Goal: Transaction & Acquisition: Purchase product/service

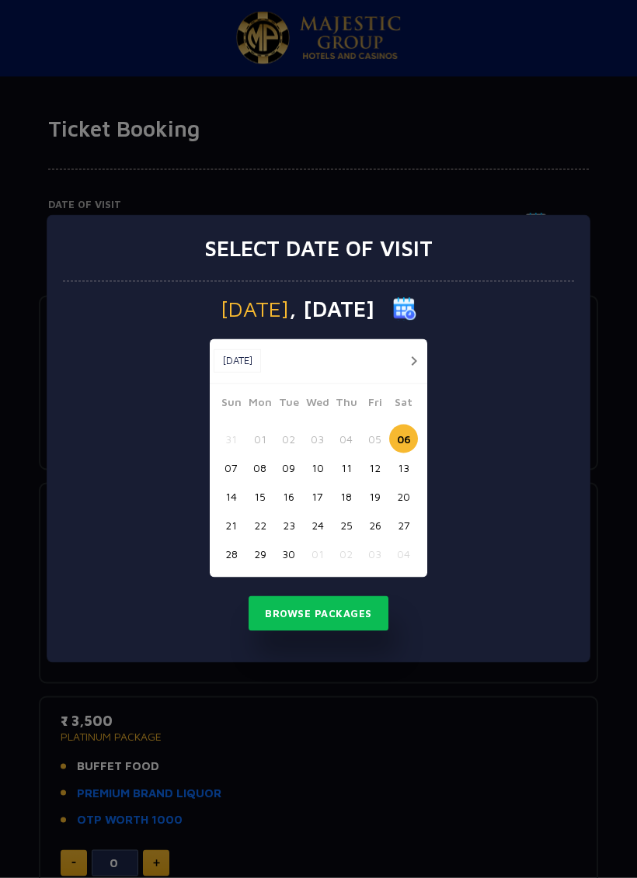
scroll to position [2, 0]
click at [408, 357] on button "button" at bounding box center [413, 361] width 19 height 19
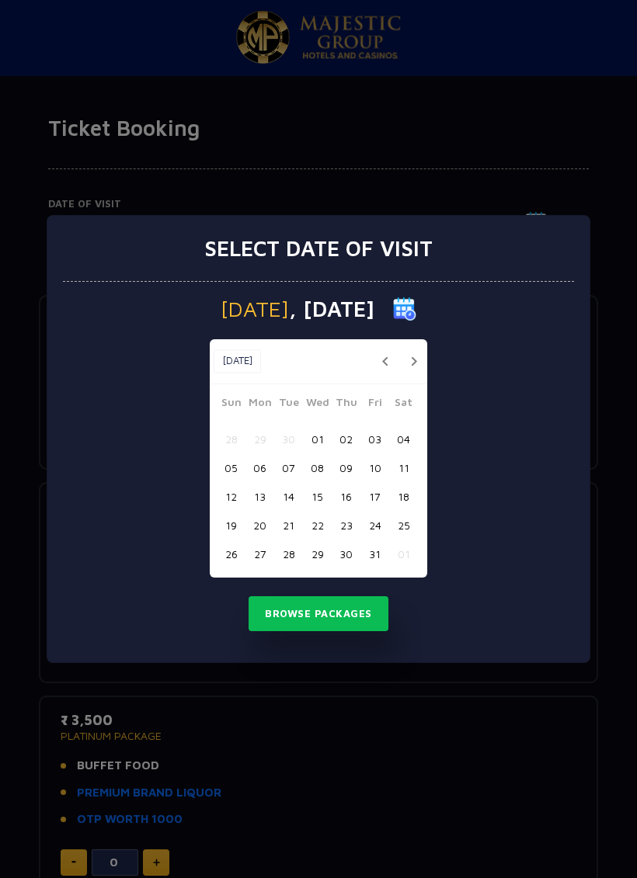
click at [351, 466] on button "09" at bounding box center [346, 467] width 29 height 29
click at [342, 613] on button "Browse Packages" at bounding box center [318, 614] width 140 height 36
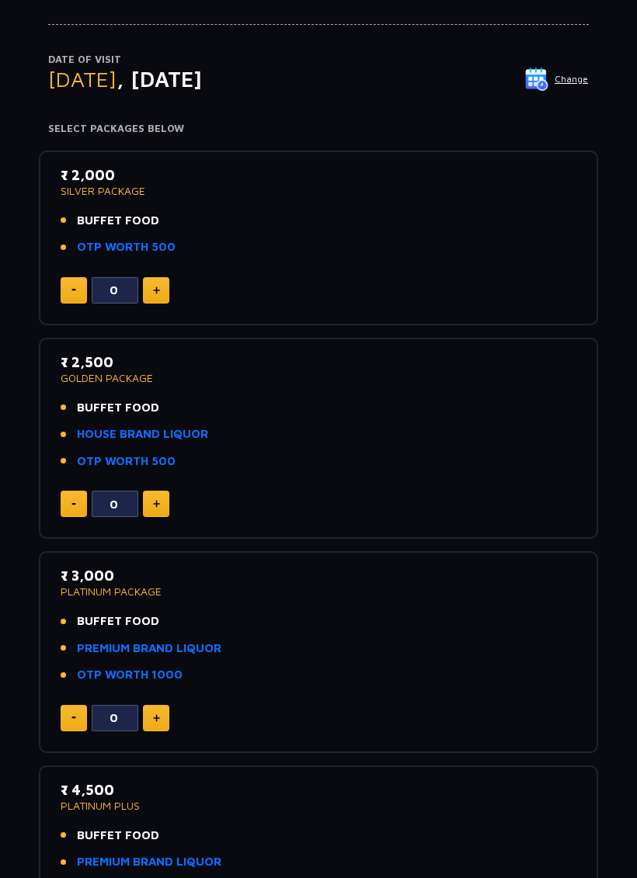
scroll to position [140, 0]
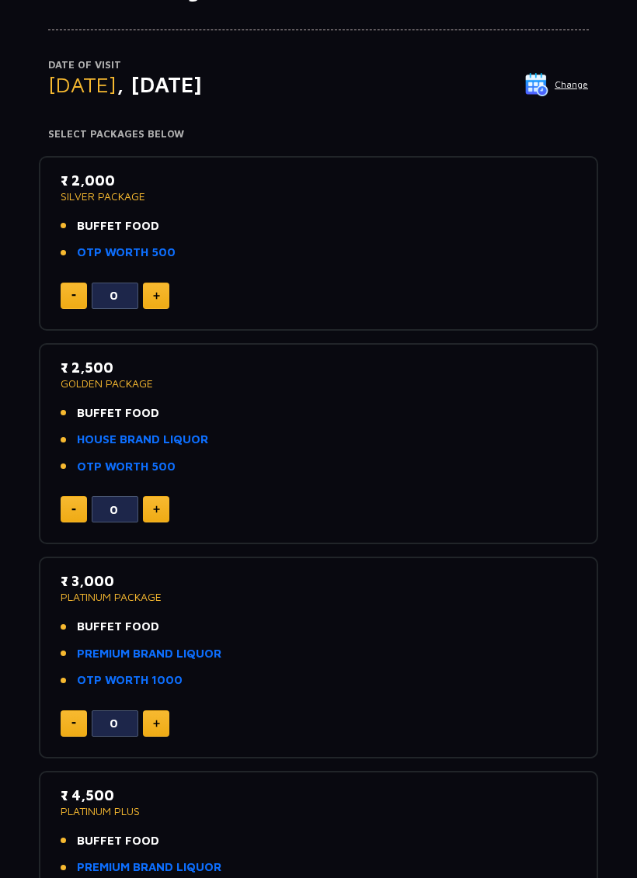
click at [160, 501] on button at bounding box center [156, 510] width 26 height 26
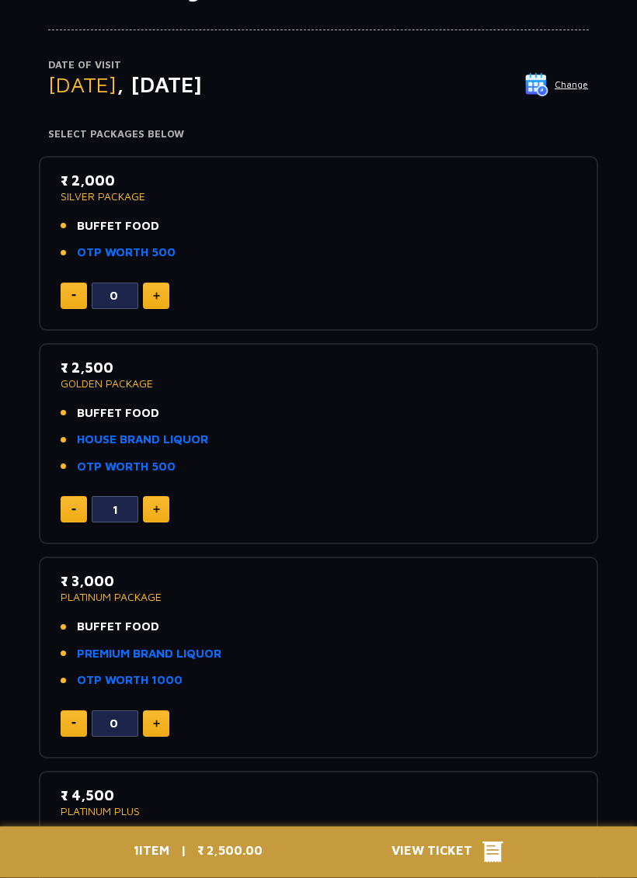
click at [153, 506] on img at bounding box center [156, 510] width 7 height 8
type input "2"
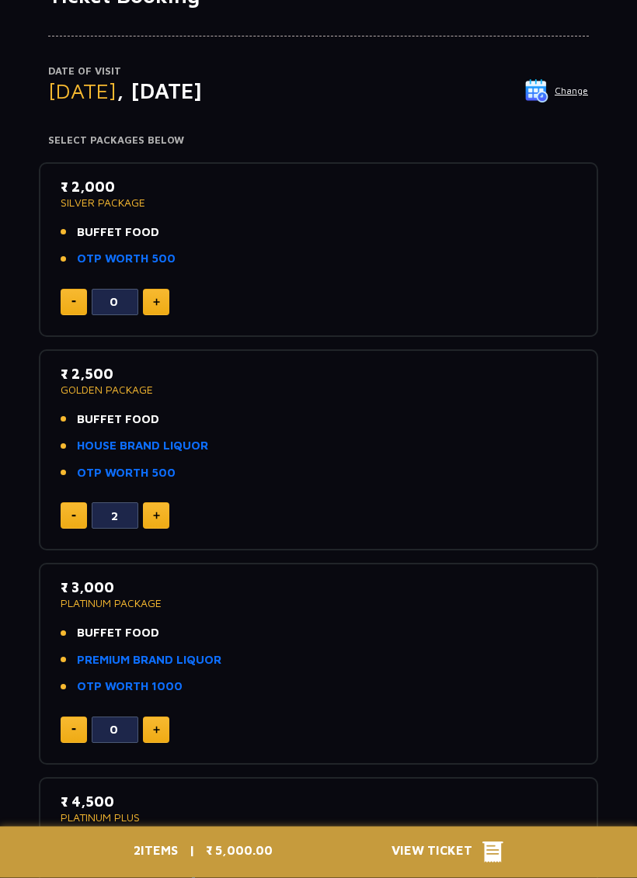
scroll to position [117, 0]
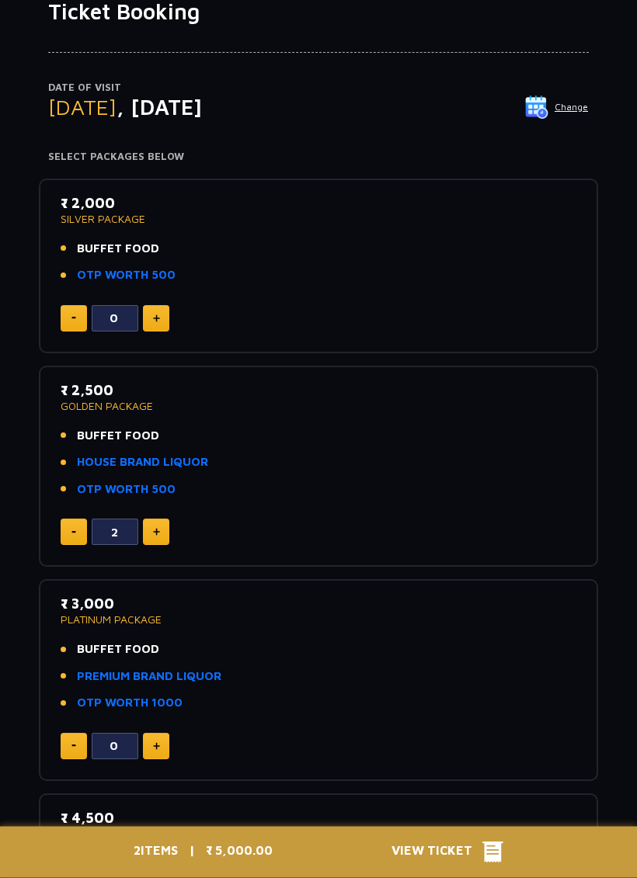
click at [158, 310] on button at bounding box center [156, 319] width 26 height 26
click at [155, 309] on button at bounding box center [156, 319] width 26 height 26
click at [154, 315] on img at bounding box center [156, 319] width 7 height 8
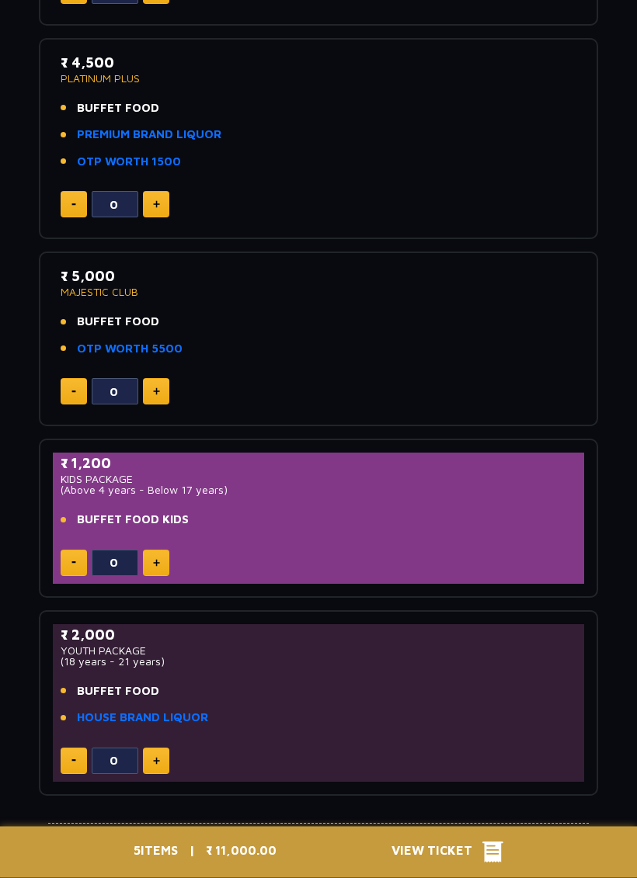
scroll to position [873, 0]
click at [469, 859] on span "View Ticket" at bounding box center [436, 852] width 91 height 23
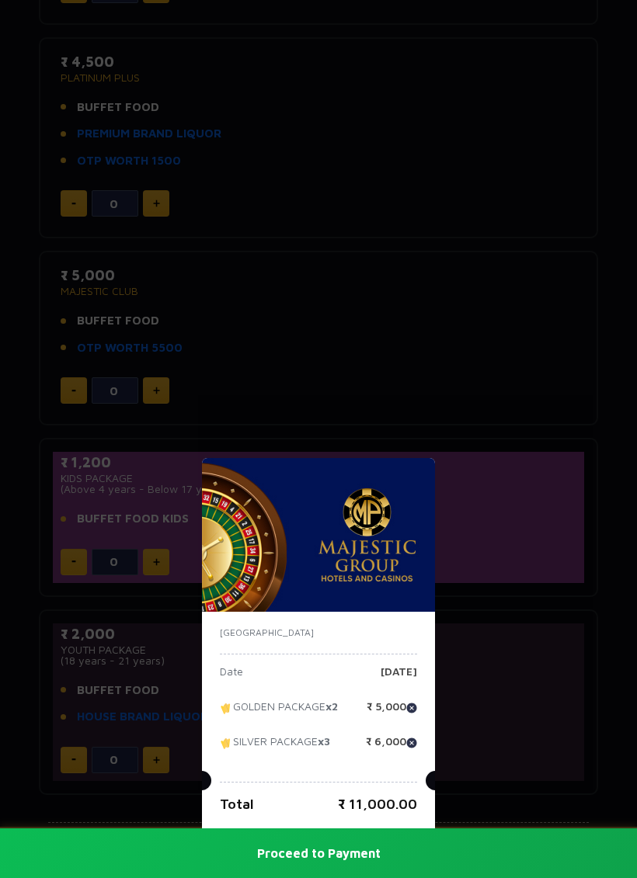
scroll to position [872, 0]
click at [408, 740] on img at bounding box center [411, 743] width 11 height 11
type input "0"
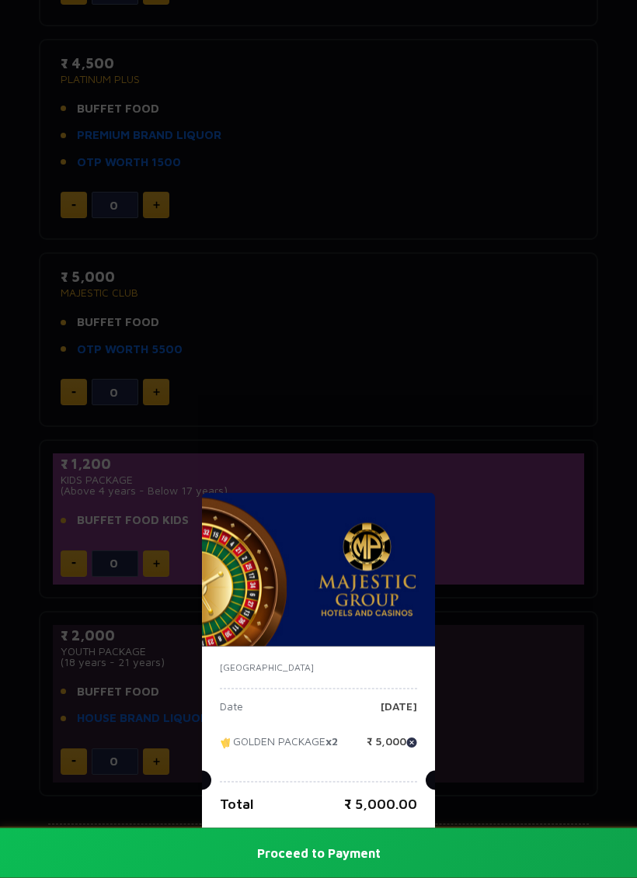
click at [409, 738] on img at bounding box center [411, 743] width 11 height 11
type input "0"
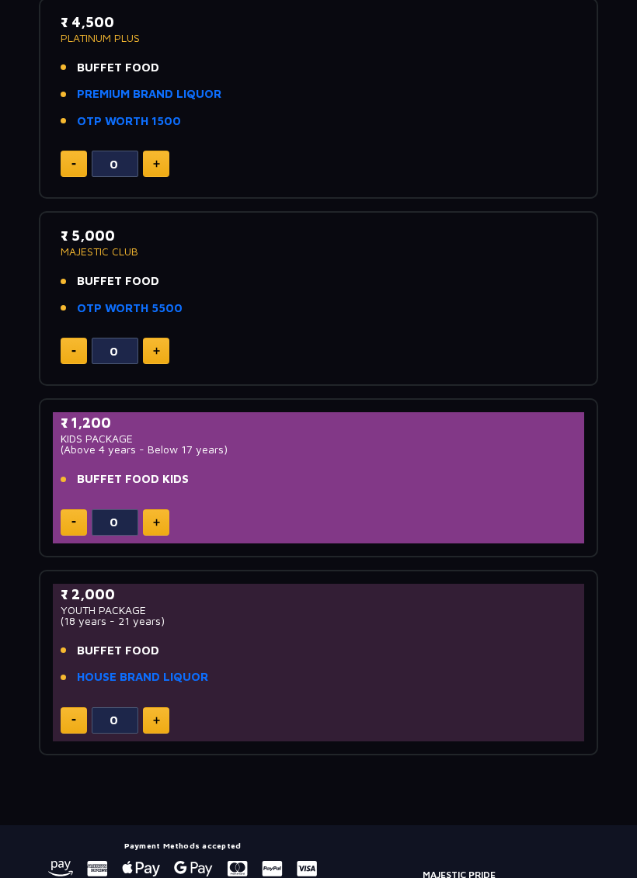
scroll to position [914, 0]
click at [167, 509] on button at bounding box center [156, 522] width 26 height 26
type input "1"
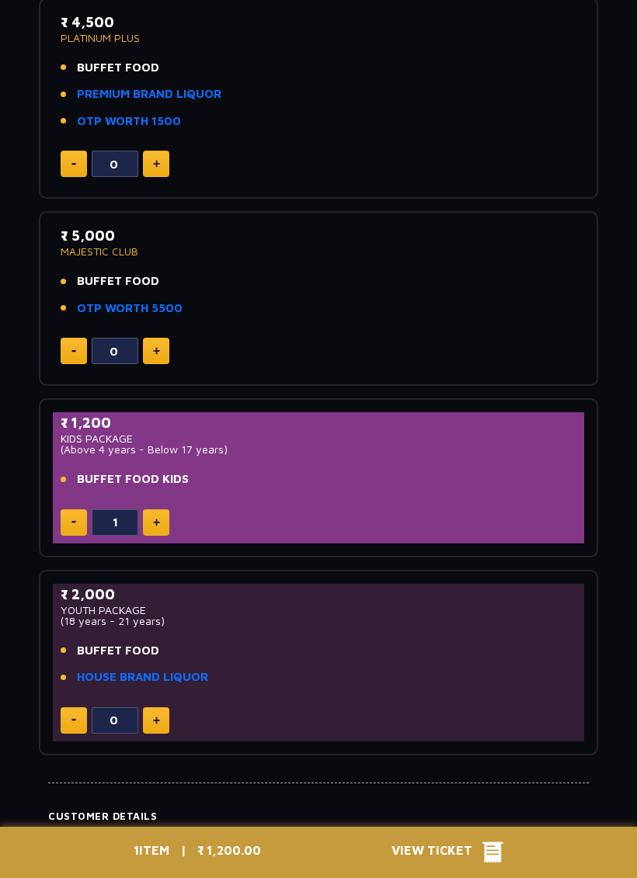
click at [167, 708] on button at bounding box center [156, 720] width 26 height 26
click at [167, 707] on button at bounding box center [156, 720] width 26 height 26
click at [165, 709] on button at bounding box center [156, 720] width 26 height 26
click at [161, 707] on button at bounding box center [156, 720] width 26 height 26
type input "4"
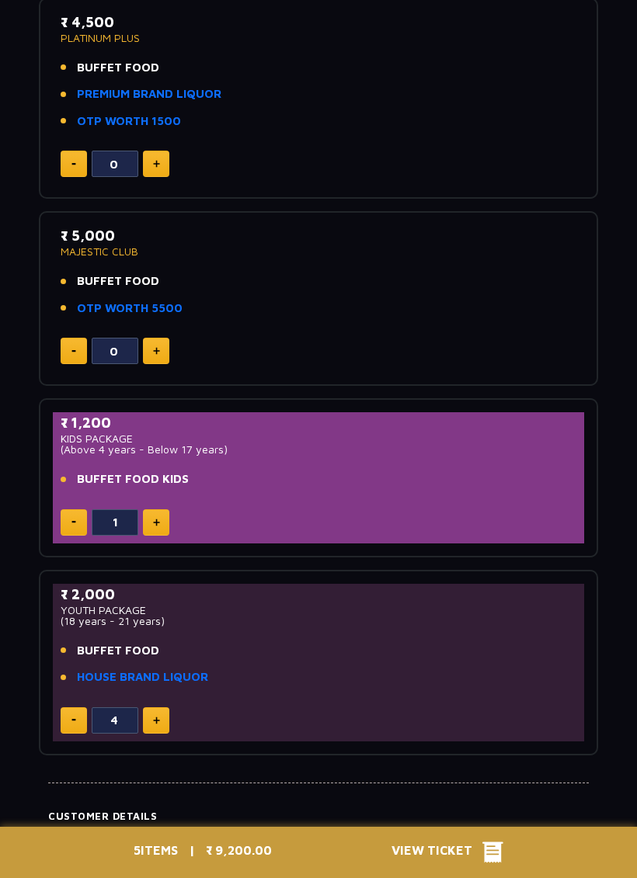
click at [487, 840] on div "5 ITEMS | ₹ 9,200.00 View Ticket" at bounding box center [318, 852] width 388 height 51
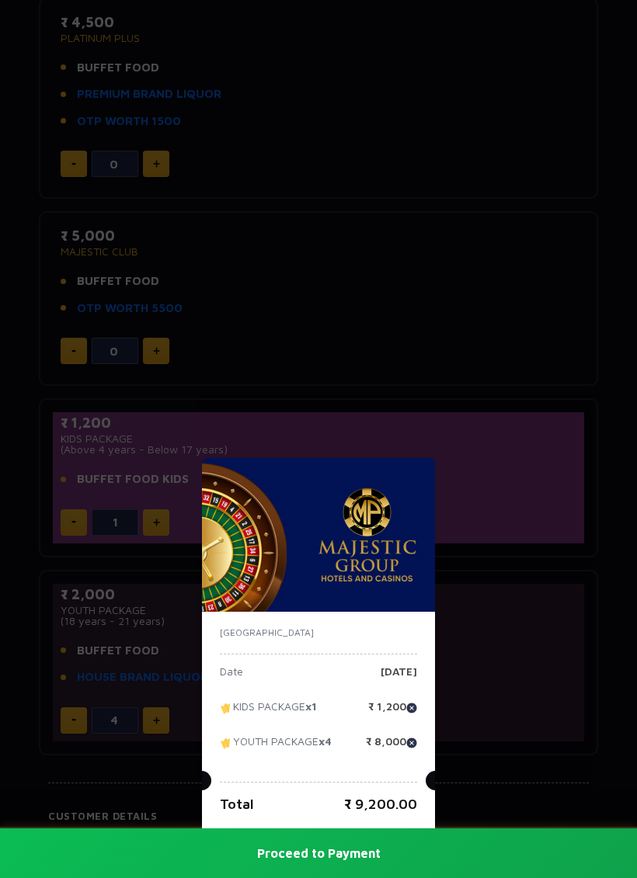
click at [276, 336] on div "India Date Thursday, 09 Oct 2025 KIDS PACKAGE x1 ₹ 1,200 YOUTH PACKAGE x4 ₹ 8,0…" at bounding box center [318, 439] width 637 height 878
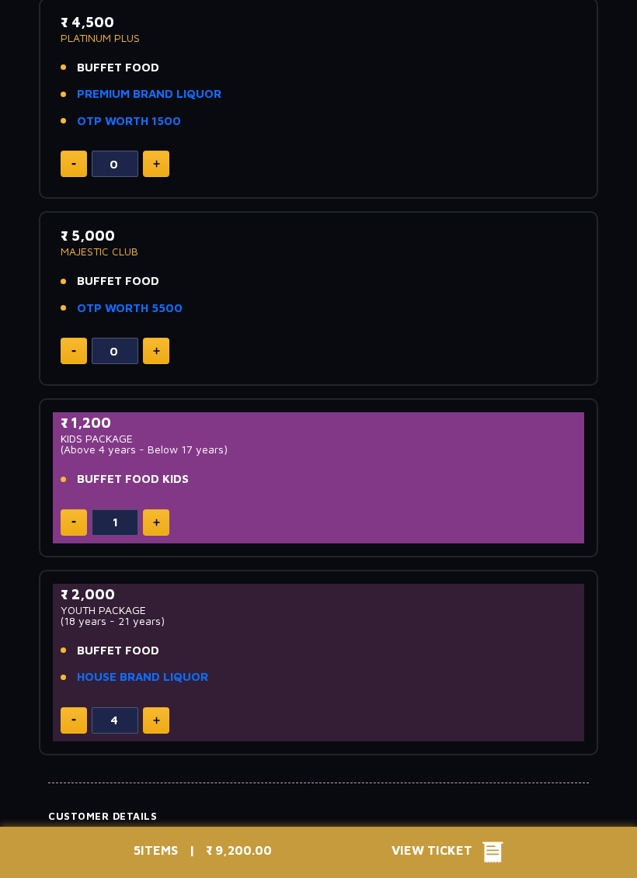
click at [276, 644] on li "BUFFET FOOD" at bounding box center [319, 651] width 516 height 18
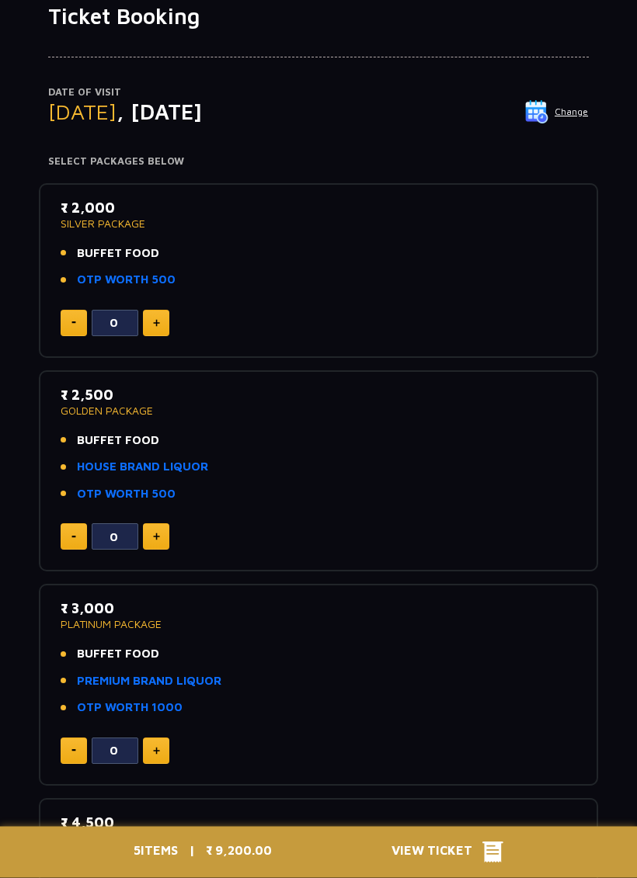
scroll to position [0, 0]
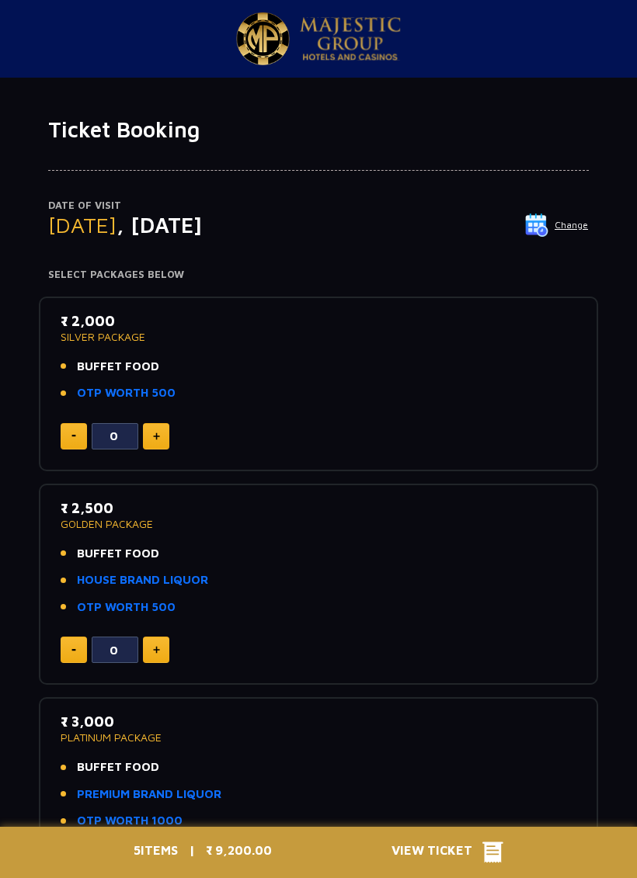
click at [155, 423] on button at bounding box center [156, 436] width 26 height 26
click at [155, 425] on button at bounding box center [156, 436] width 26 height 26
click at [155, 433] on img at bounding box center [156, 436] width 7 height 8
click at [153, 433] on img at bounding box center [156, 436] width 7 height 8
click at [153, 432] on img at bounding box center [156, 436] width 7 height 8
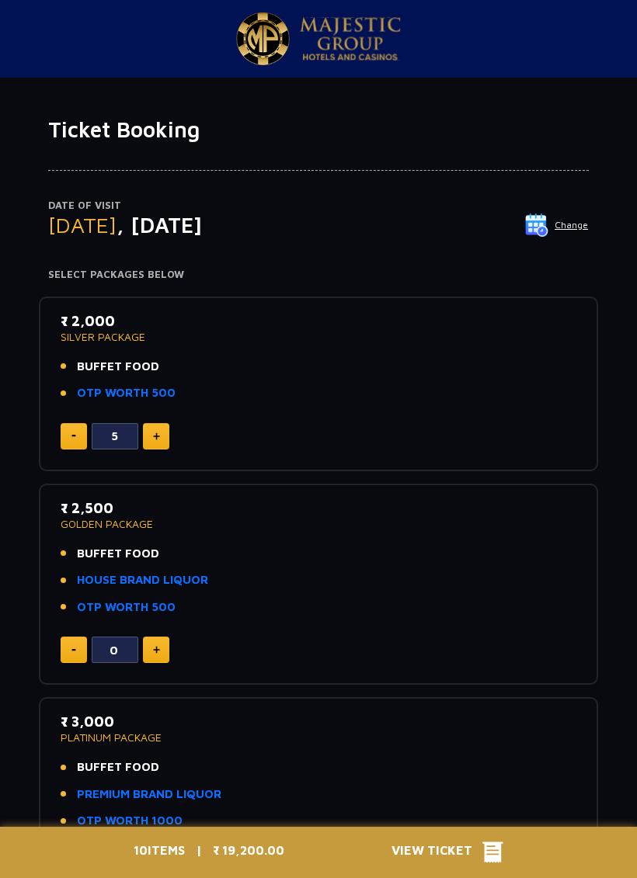
click at [160, 423] on button at bounding box center [156, 436] width 26 height 26
click at [72, 435] on img at bounding box center [73, 436] width 5 height 2
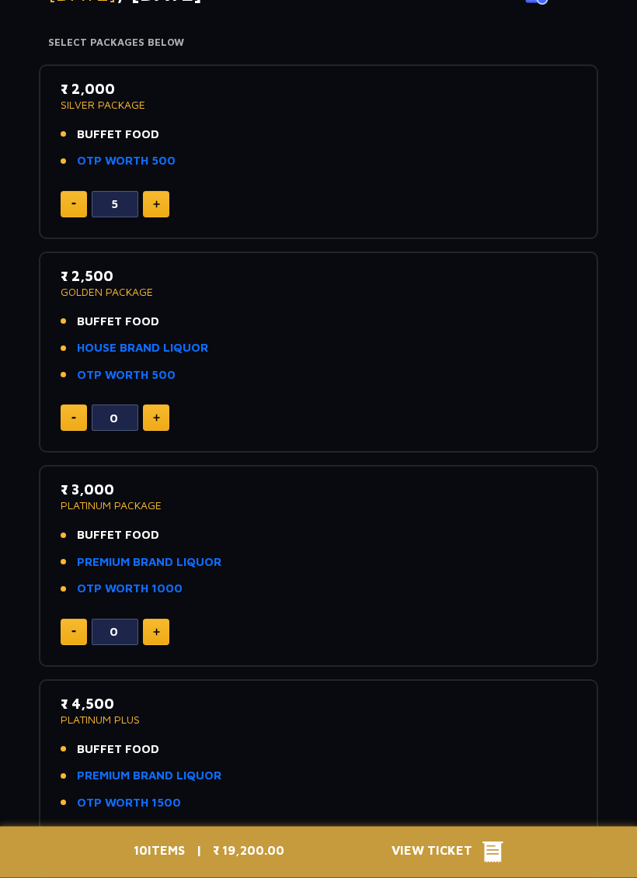
scroll to position [149, 0]
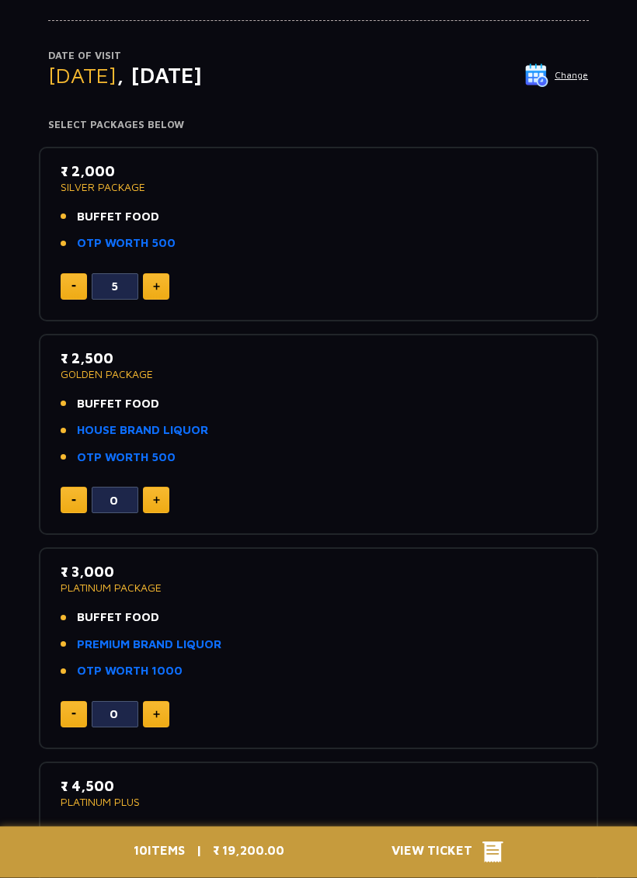
click at [74, 286] on img at bounding box center [73, 287] width 5 height 2
type input "4"
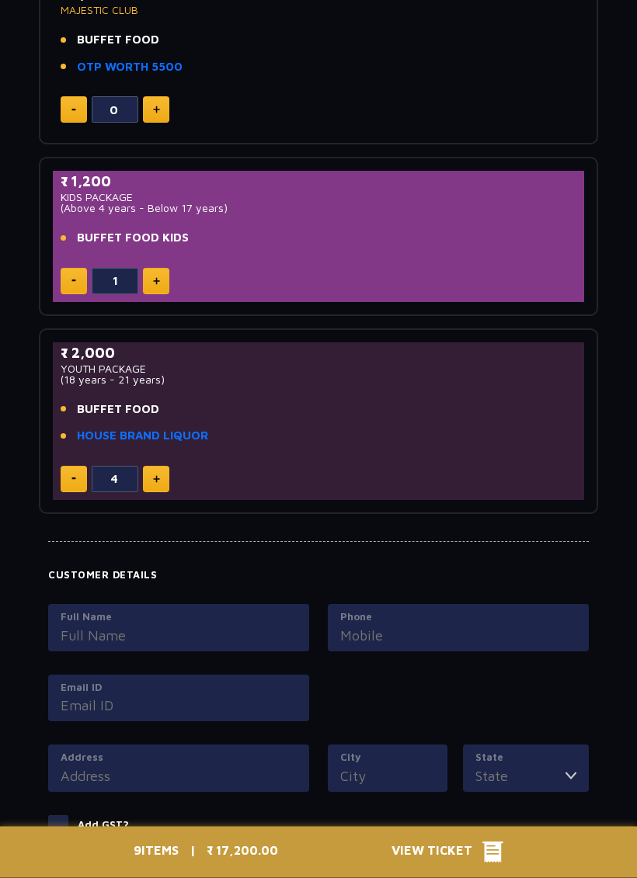
scroll to position [1146, 0]
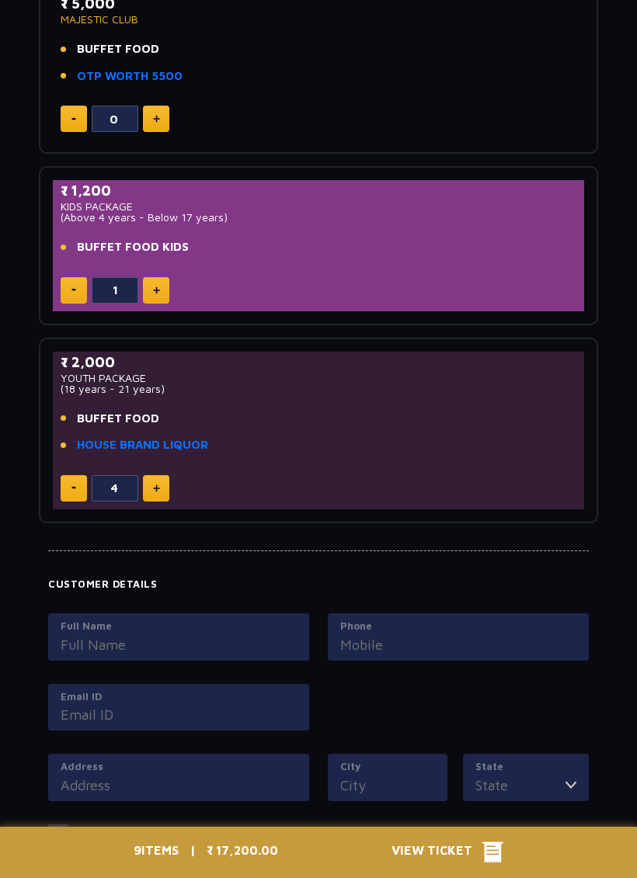
click at [82, 483] on button at bounding box center [74, 488] width 26 height 26
click at [76, 484] on button at bounding box center [74, 488] width 26 height 26
click at [78, 481] on button at bounding box center [74, 488] width 26 height 26
click at [78, 482] on button at bounding box center [74, 488] width 26 height 26
type input "0"
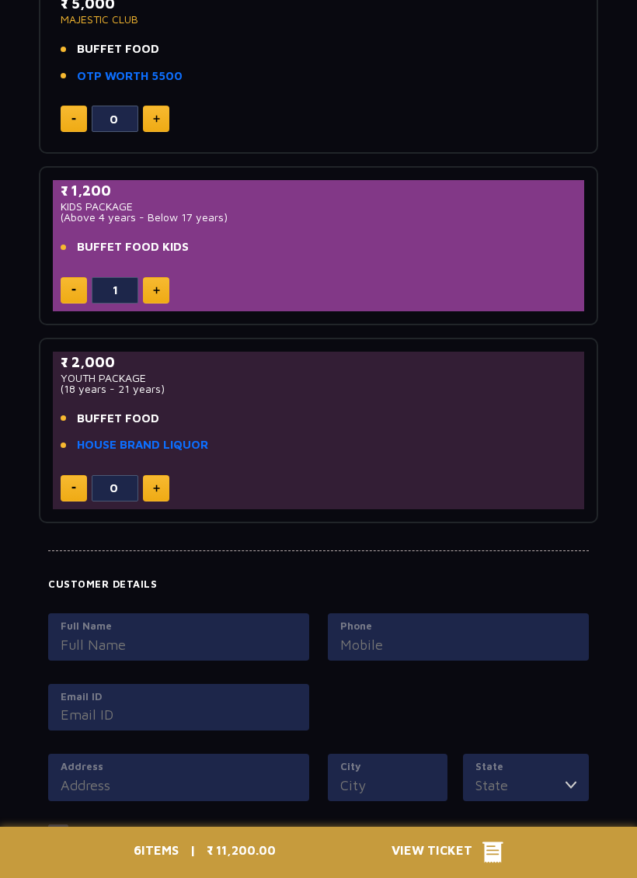
click at [81, 479] on button at bounding box center [74, 488] width 26 height 26
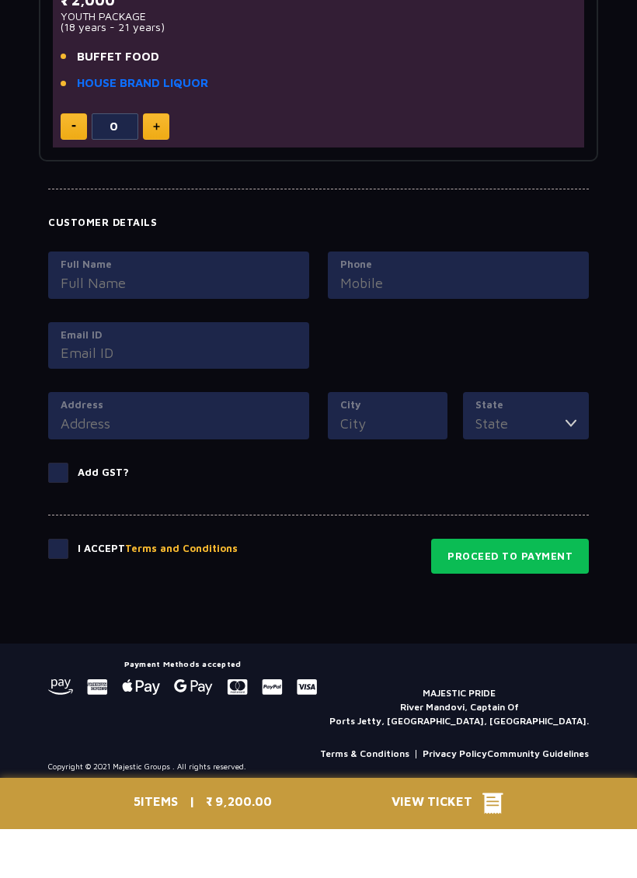
scroll to position [1463, 0]
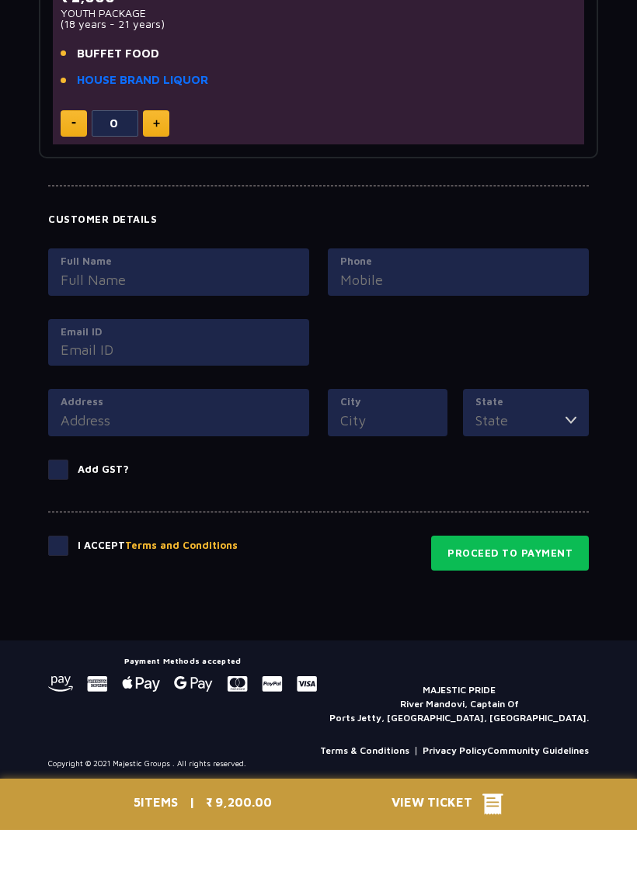
click at [481, 841] on span "View Ticket" at bounding box center [436, 852] width 91 height 23
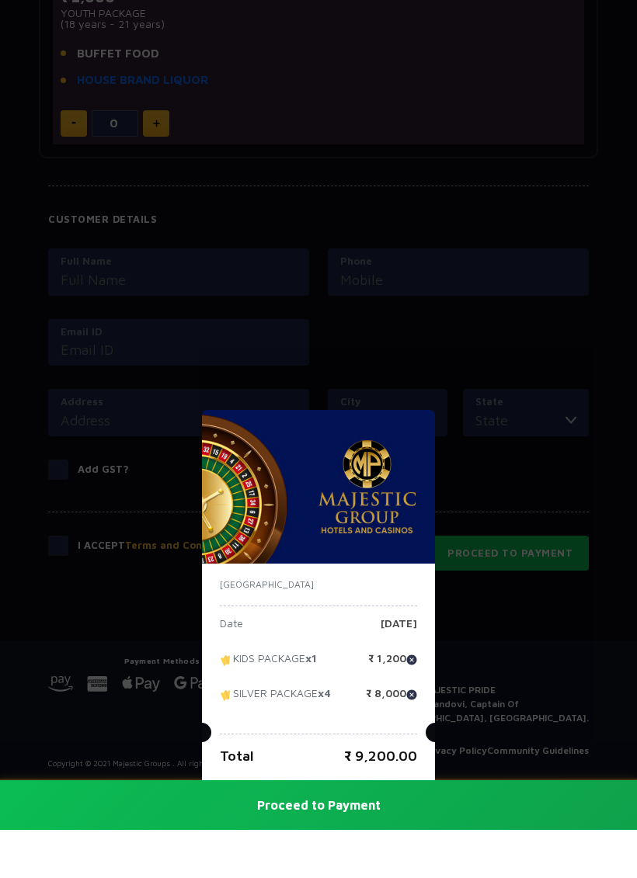
click at [545, 297] on div "India Date Thursday, 09 Oct 2025 KIDS PACKAGE x1 ₹ 1,200 SILVER PACKAGE x4 ₹ 8,…" at bounding box center [318, 439] width 637 height 878
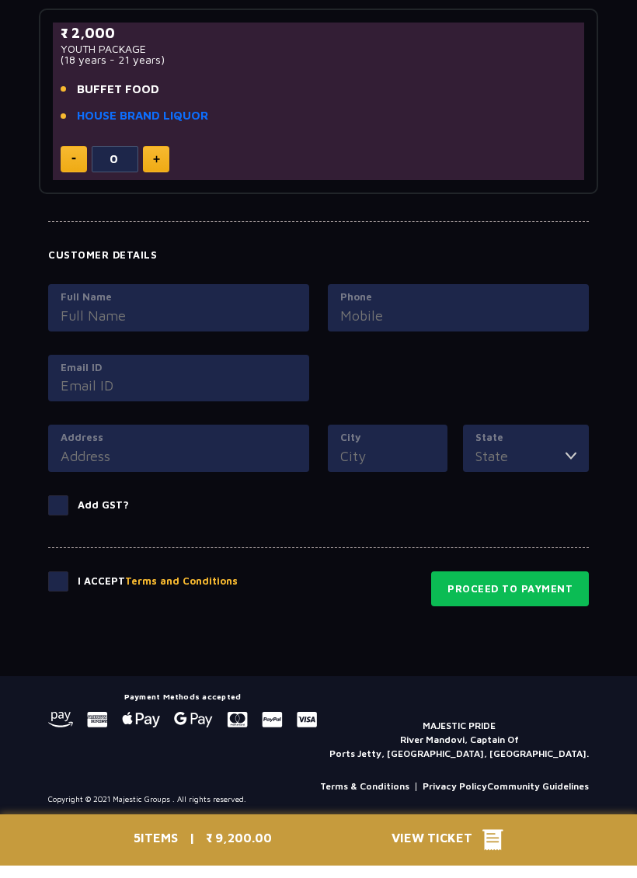
click at [535, 585] on button "Proceed to Payment" at bounding box center [510, 602] width 158 height 36
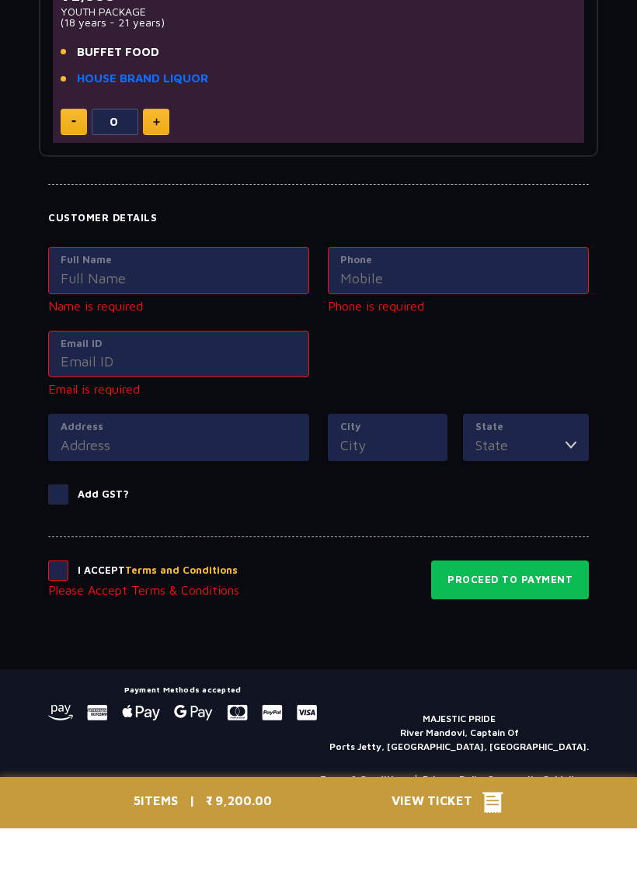
click at [554, 359] on div "Full Name Name is required Phone Phone is required Email ID Email is required" at bounding box center [318, 380] width 559 height 167
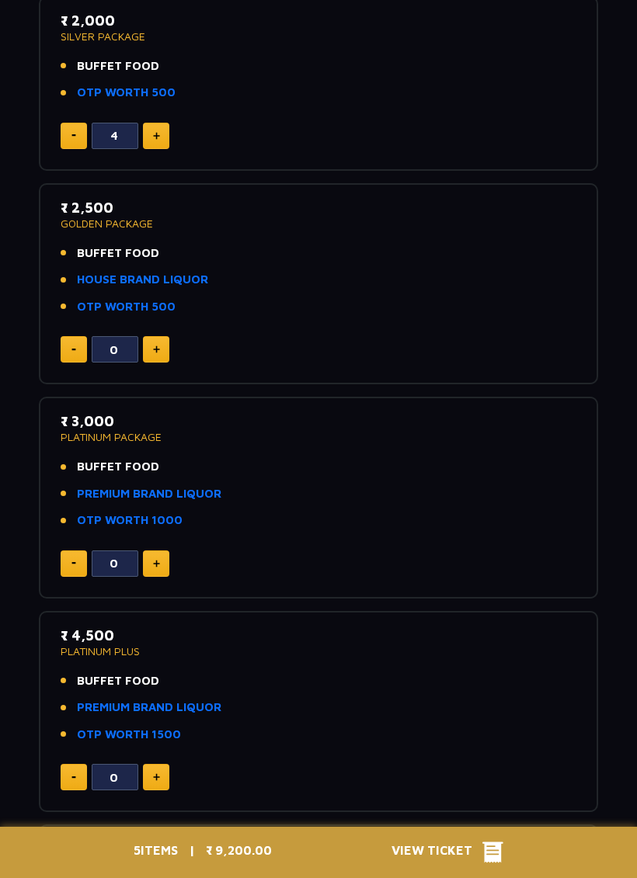
scroll to position [0, 0]
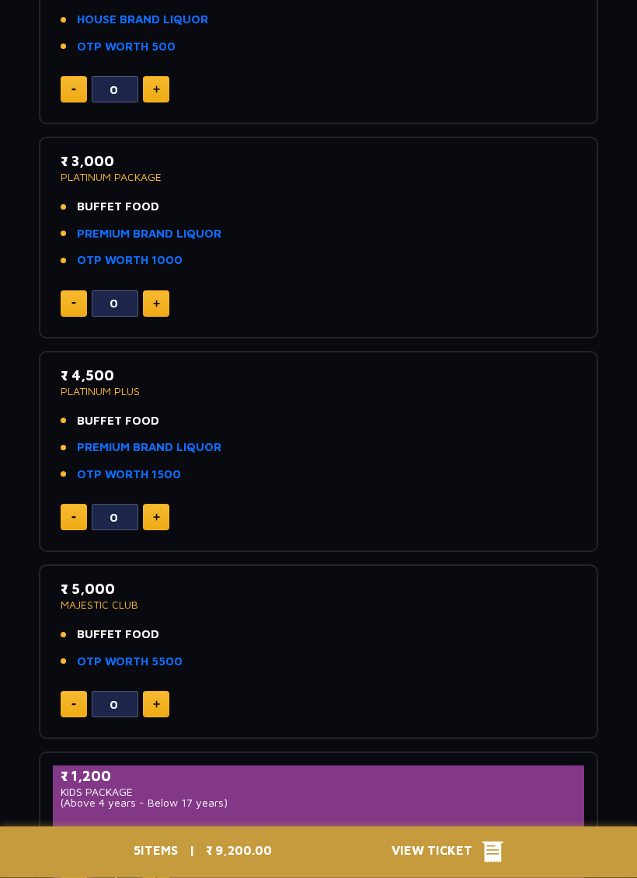
click at [481, 845] on span "View Ticket" at bounding box center [436, 852] width 91 height 23
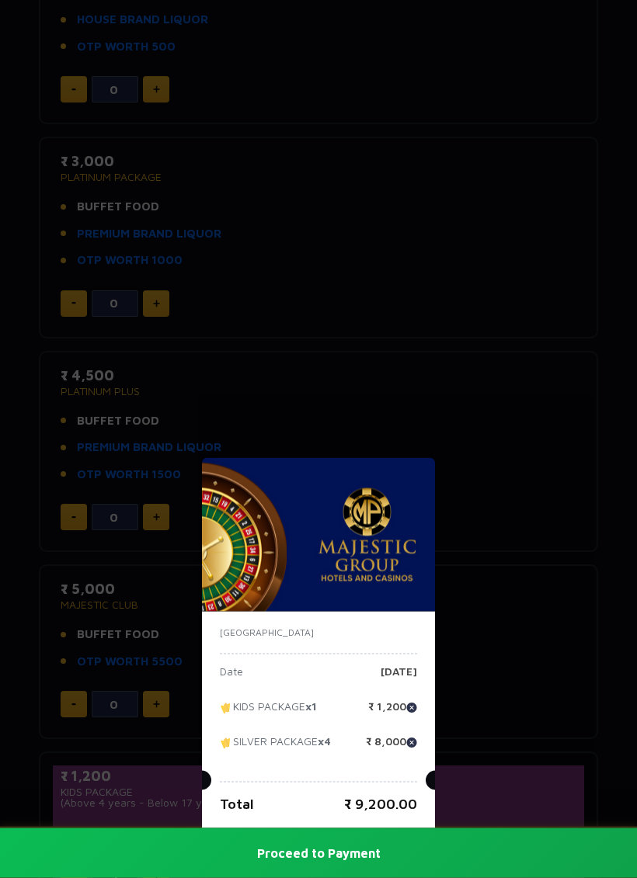
scroll to position [561, 0]
click at [561, 398] on div "India Date Thursday, 09 Oct 2025 KIDS PACKAGE x1 ₹ 1,200 SILVER PACKAGE x4 ₹ 8,…" at bounding box center [318, 439] width 637 height 878
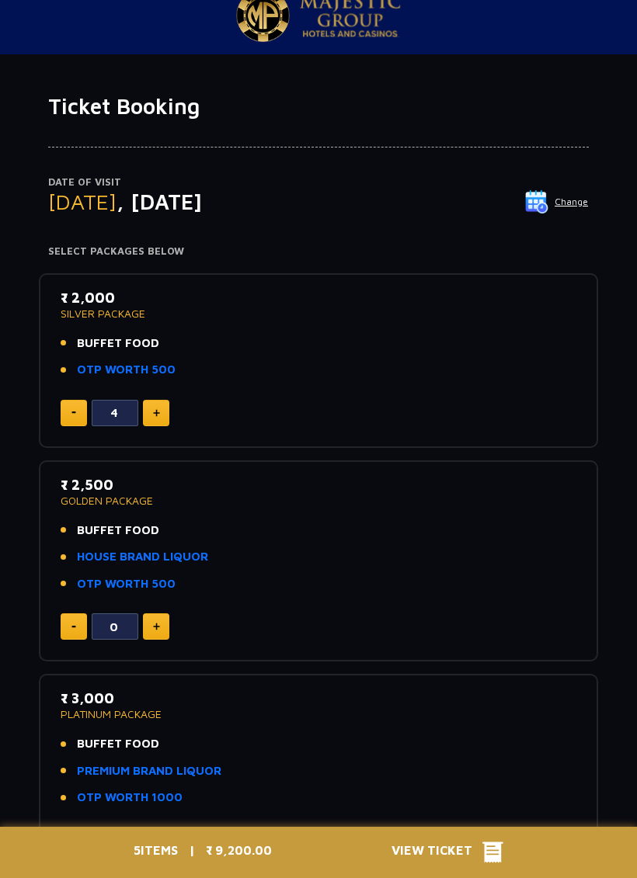
scroll to position [0, 0]
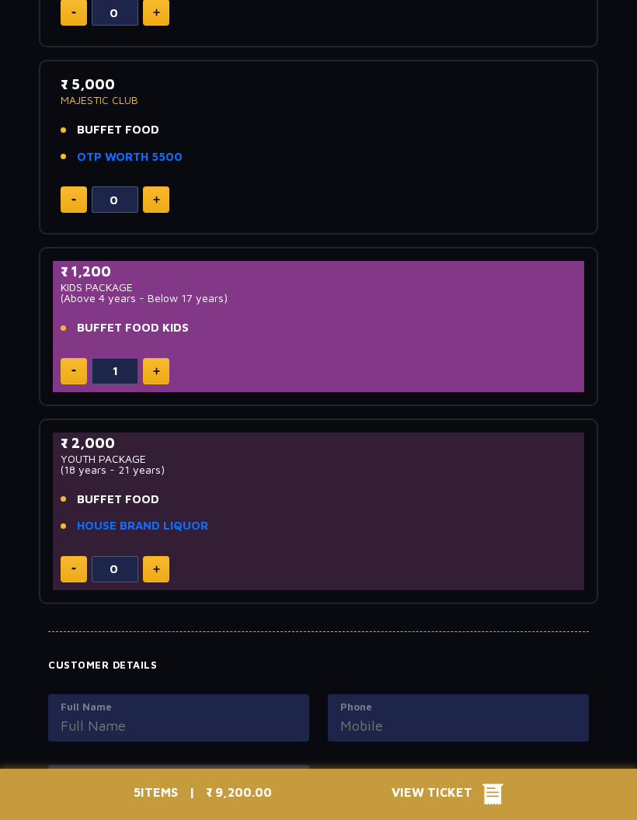
scroll to position [1067, 0]
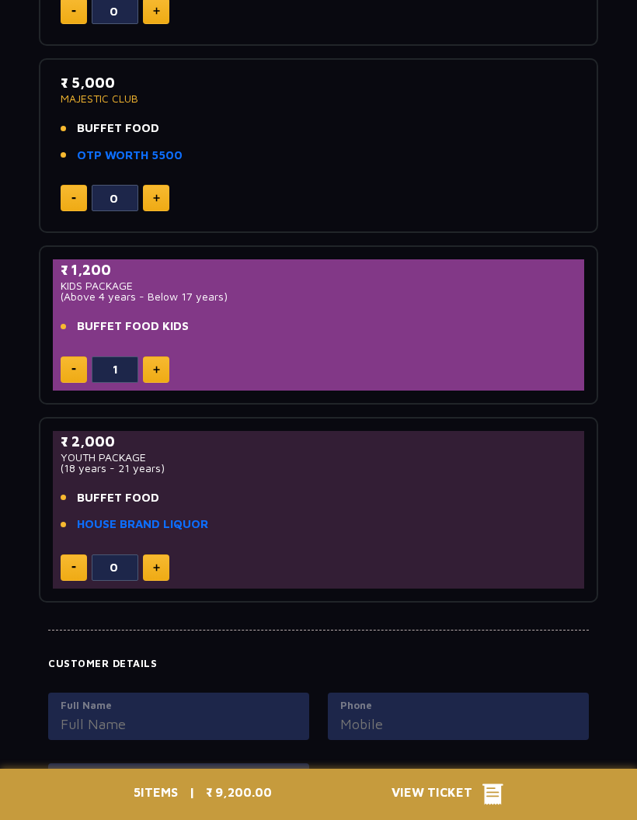
click at [168, 516] on link "HOUSE BRAND LIQUOR" at bounding box center [142, 525] width 131 height 18
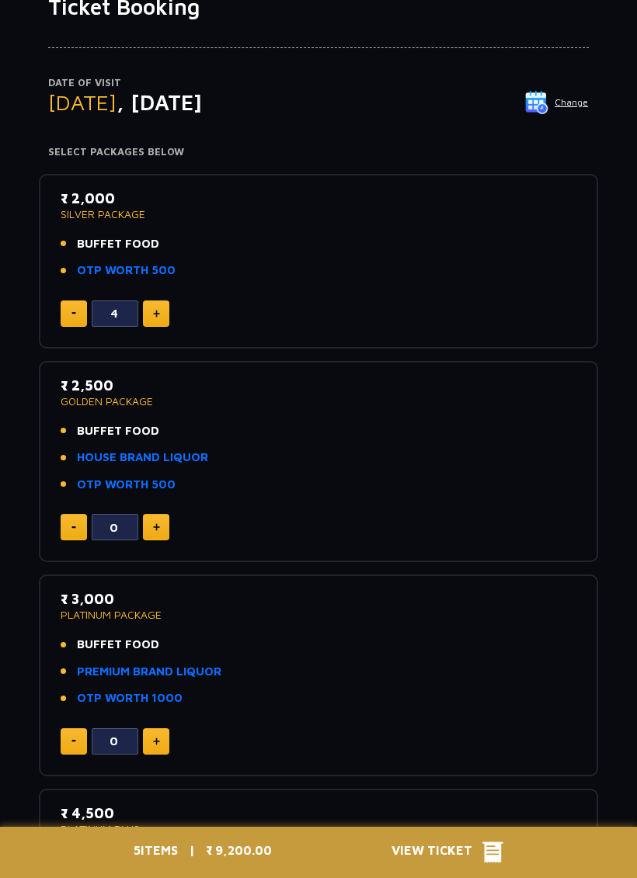
scroll to position [122, 0]
click at [156, 738] on img at bounding box center [156, 742] width 7 height 8
type input "1"
click at [72, 300] on button at bounding box center [74, 313] width 26 height 26
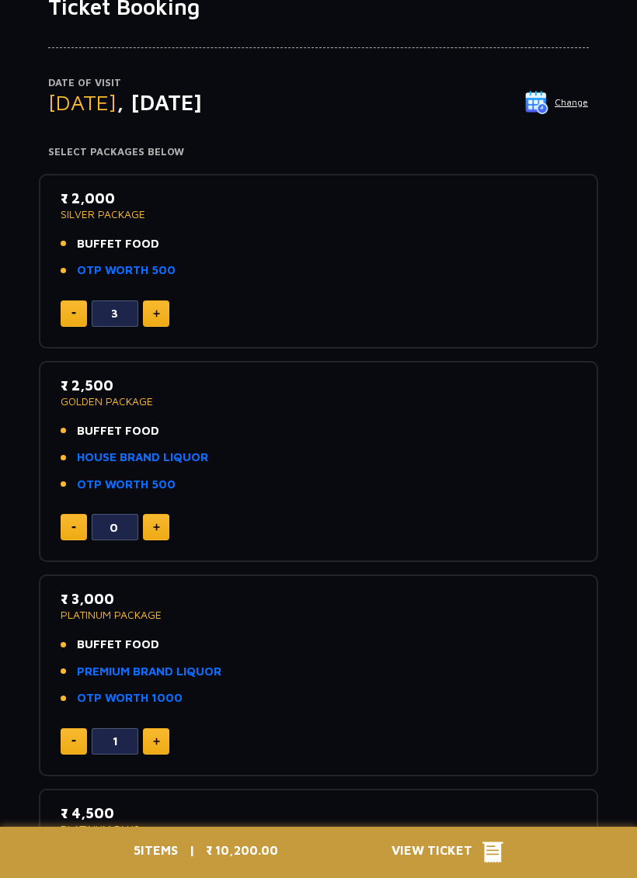
click at [71, 290] on div "₹ 2,000 SILVER PACKAGE BUFFET FOOD OTP WORTH 500 3" at bounding box center [318, 261] width 531 height 147
click at [73, 303] on button at bounding box center [74, 313] width 26 height 26
click at [75, 309] on button at bounding box center [74, 313] width 26 height 26
click at [75, 303] on button at bounding box center [74, 313] width 26 height 26
type input "0"
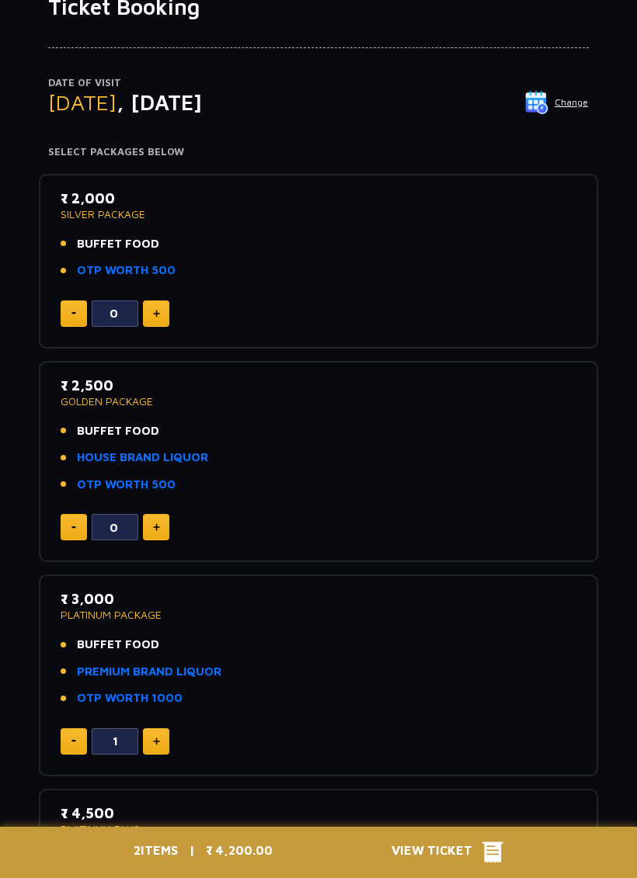
click at [73, 312] on img at bounding box center [73, 313] width 5 height 2
click at [80, 291] on div "₹ 2,000 SILVER PACKAGE BUFFET FOOD OTP WORTH 500 0" at bounding box center [318, 261] width 531 height 147
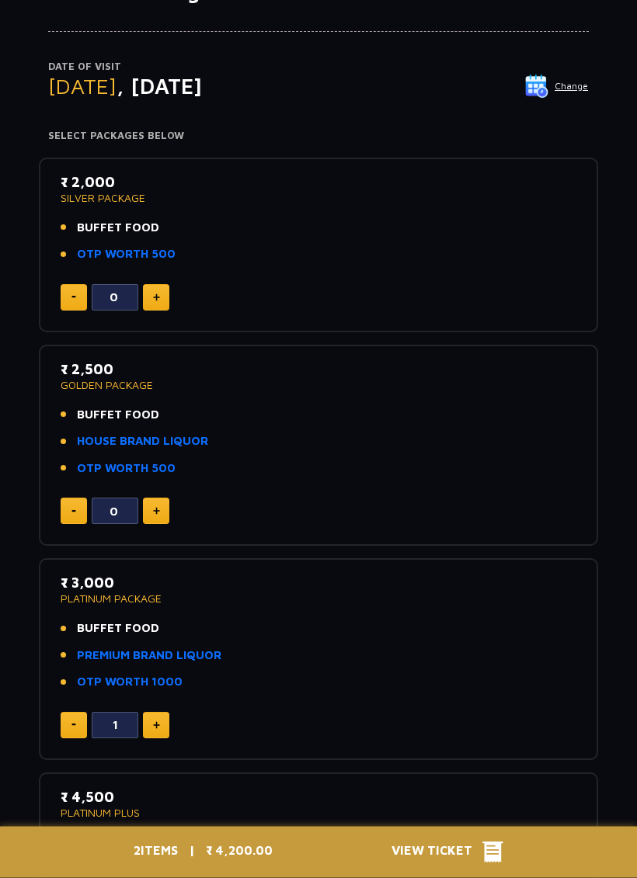
scroll to position [139, 0]
click at [459, 852] on span "View Ticket" at bounding box center [436, 852] width 91 height 23
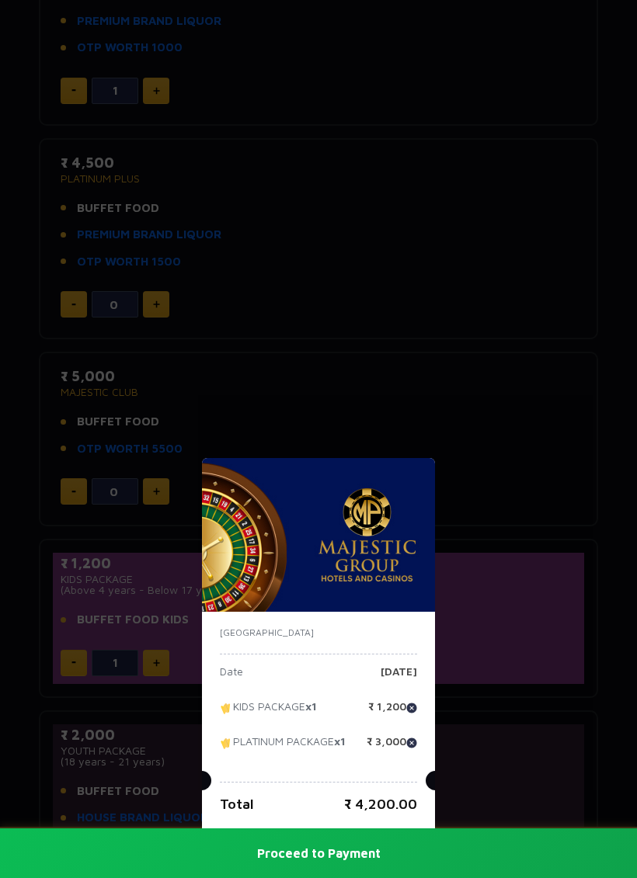
scroll to position [724, 0]
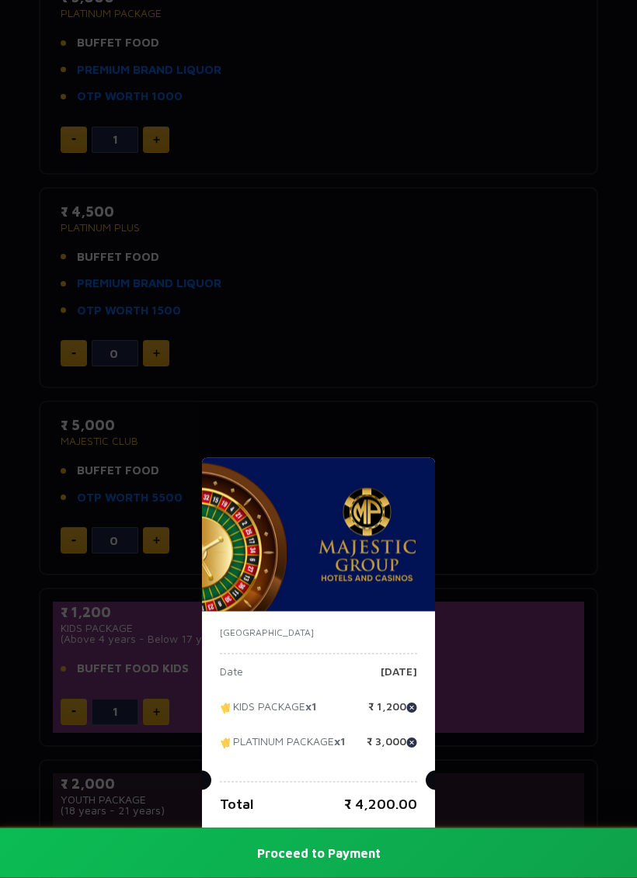
click at [516, 401] on div "India Date Thursday, 09 Oct 2025 KIDS PACKAGE x1 ₹ 1,200 PLATINUM PACKAGE x1 ₹ …" at bounding box center [318, 439] width 637 height 878
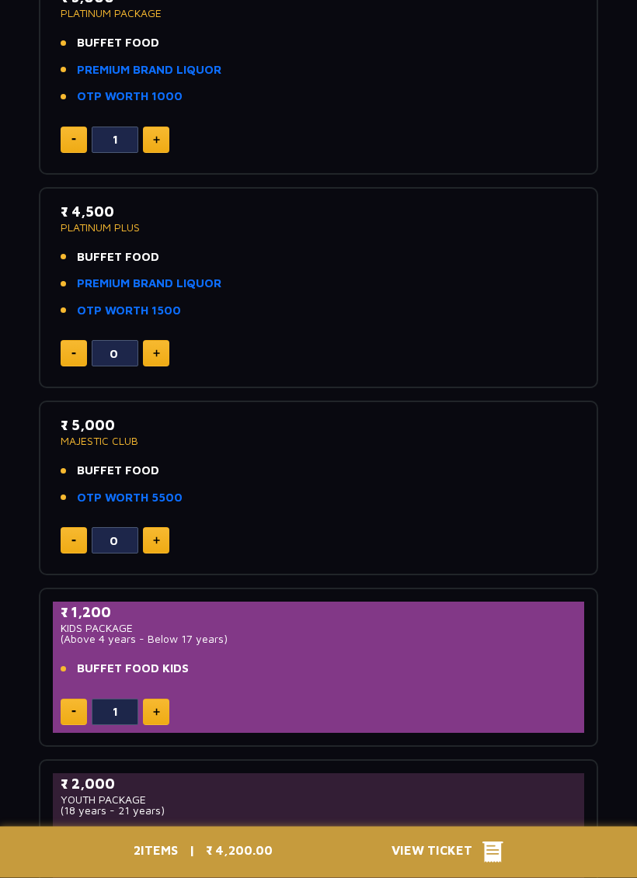
click at [424, 499] on li "OTP WORTH 5500" at bounding box center [319, 499] width 516 height 18
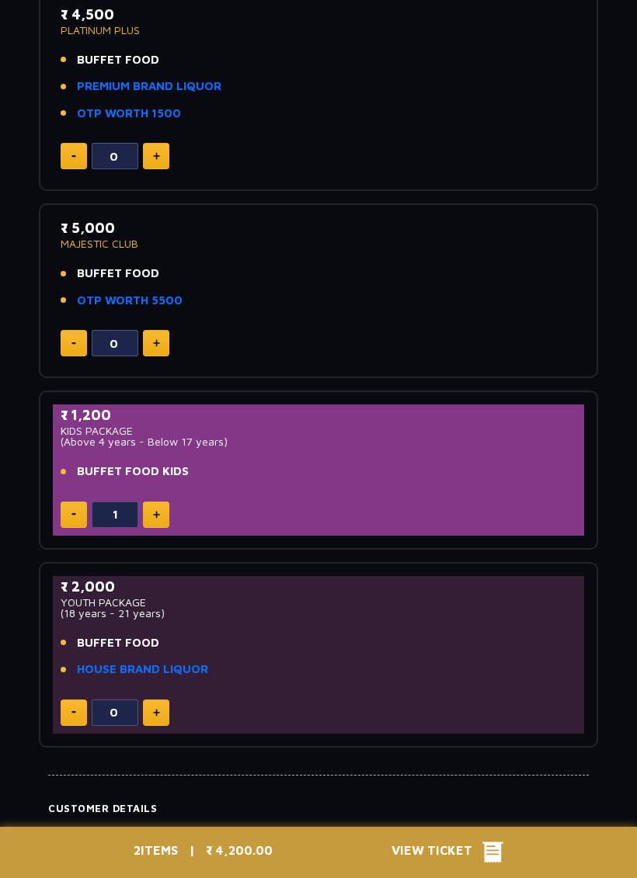
scroll to position [908, 0]
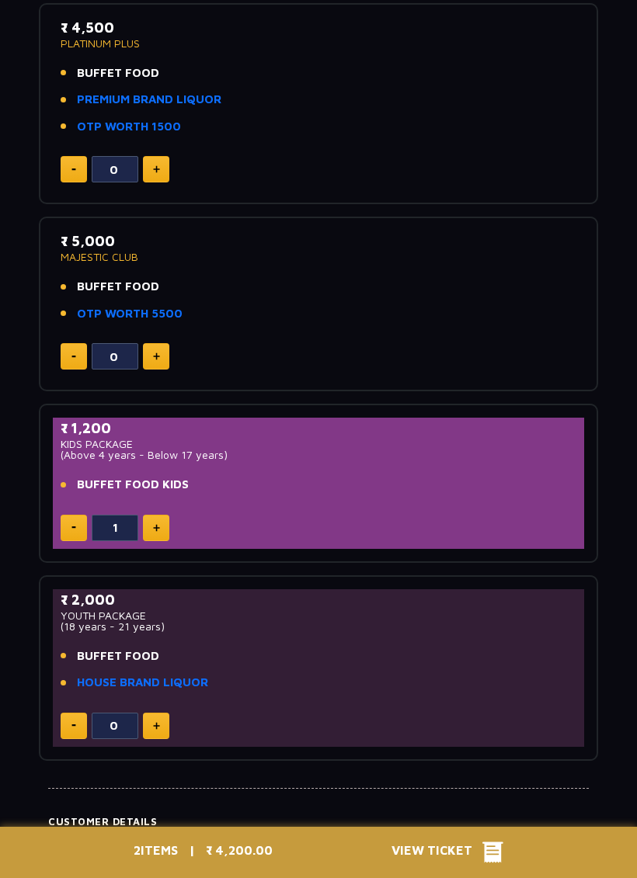
click at [179, 674] on link "HOUSE BRAND LIQUOR" at bounding box center [142, 683] width 131 height 18
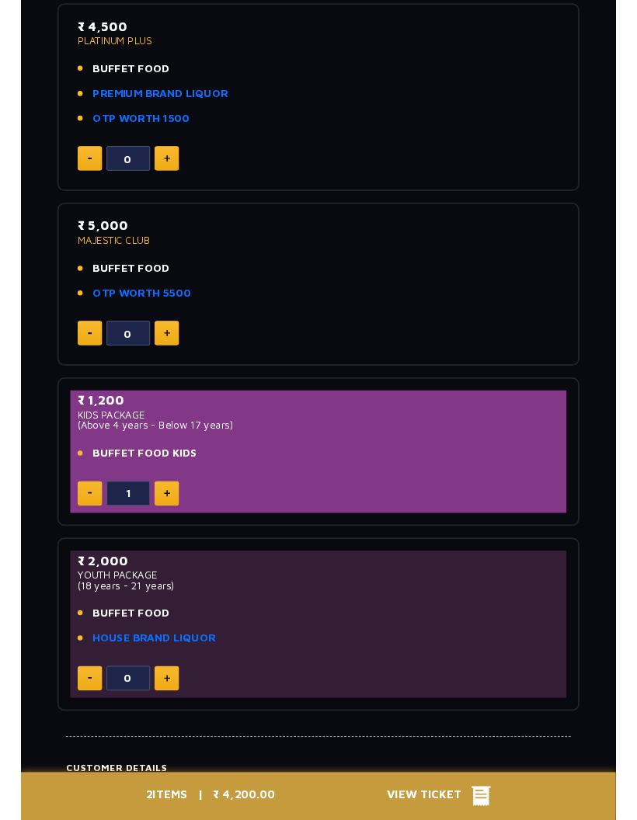
scroll to position [970, 0]
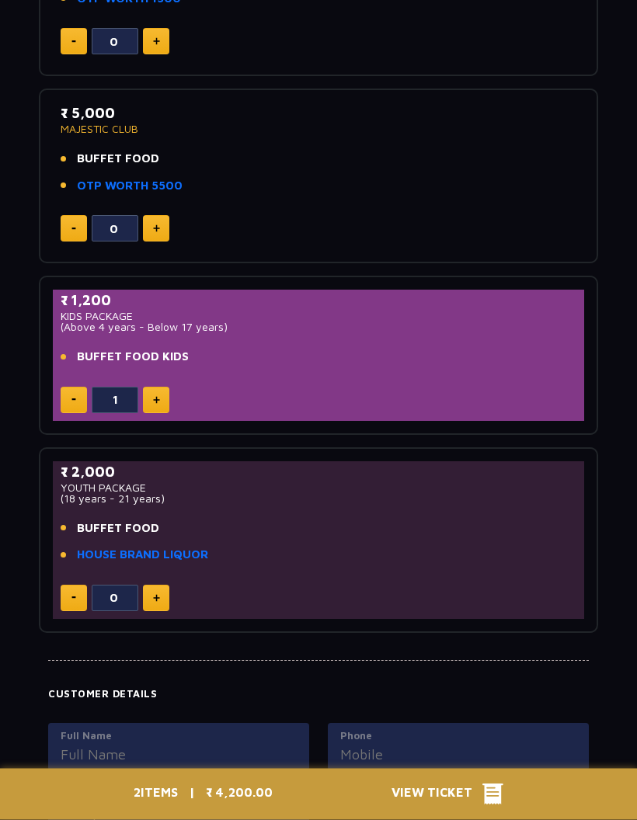
click at [487, 806] on icon at bounding box center [492, 794] width 21 height 23
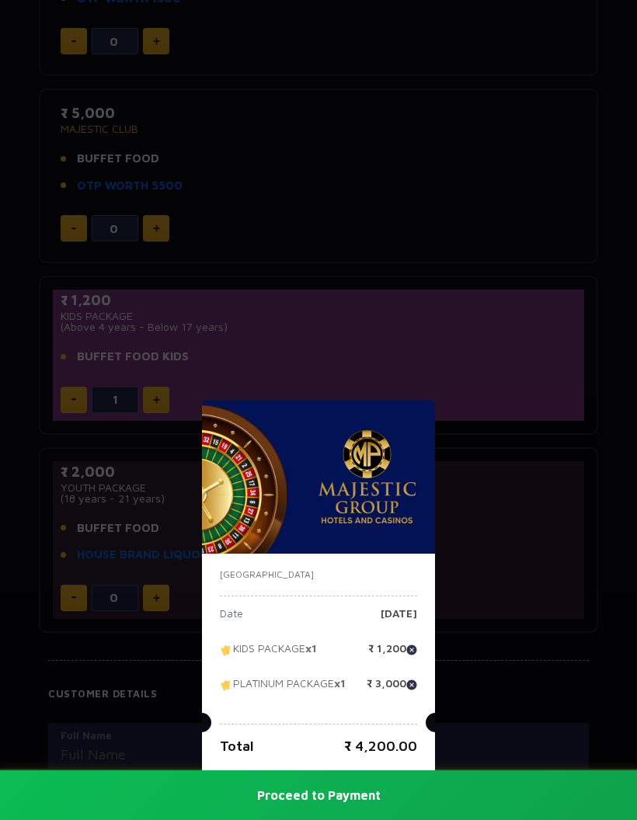
click at [522, 579] on div "India Date Thursday, 09 Oct 2025 KIDS PACKAGE x1 ₹ 1,200 PLATINUM PACKAGE x1 ₹ …" at bounding box center [318, 410] width 637 height 820
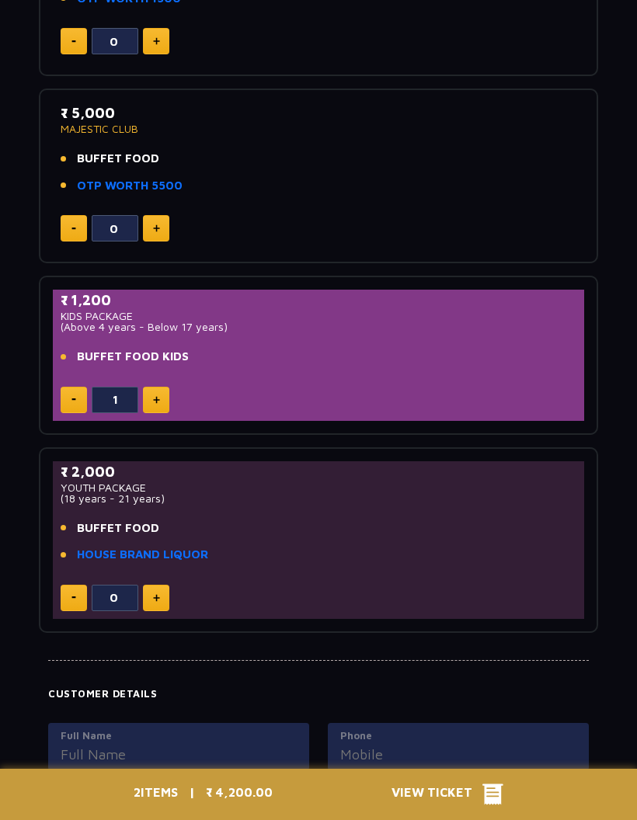
click at [160, 585] on button at bounding box center [156, 598] width 26 height 26
click at [477, 806] on span "View Ticket" at bounding box center [436, 794] width 91 height 23
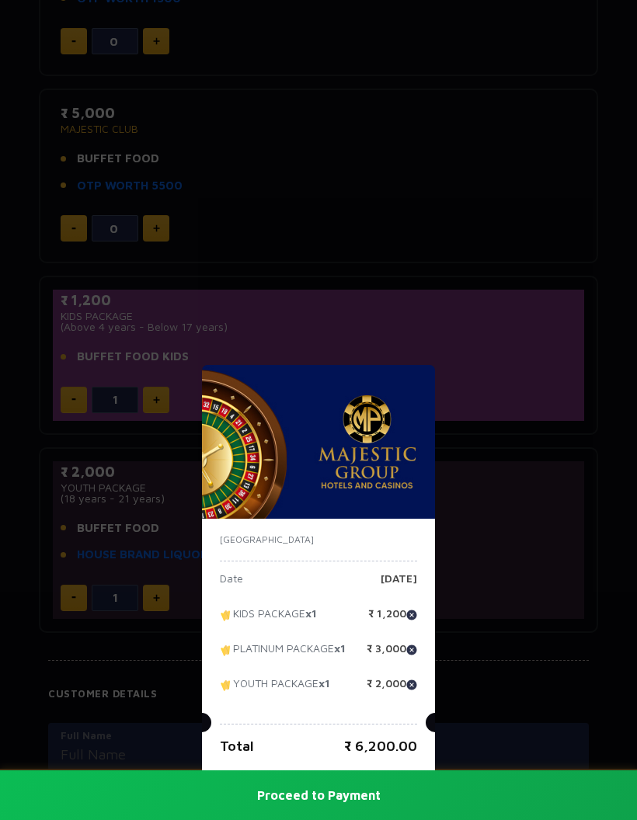
click at [516, 704] on div "India Date Thursday, 09 Oct 2025 KIDS PACKAGE x1 ₹ 1,200 PLATINUM PACKAGE x1 ₹ …" at bounding box center [318, 410] width 637 height 820
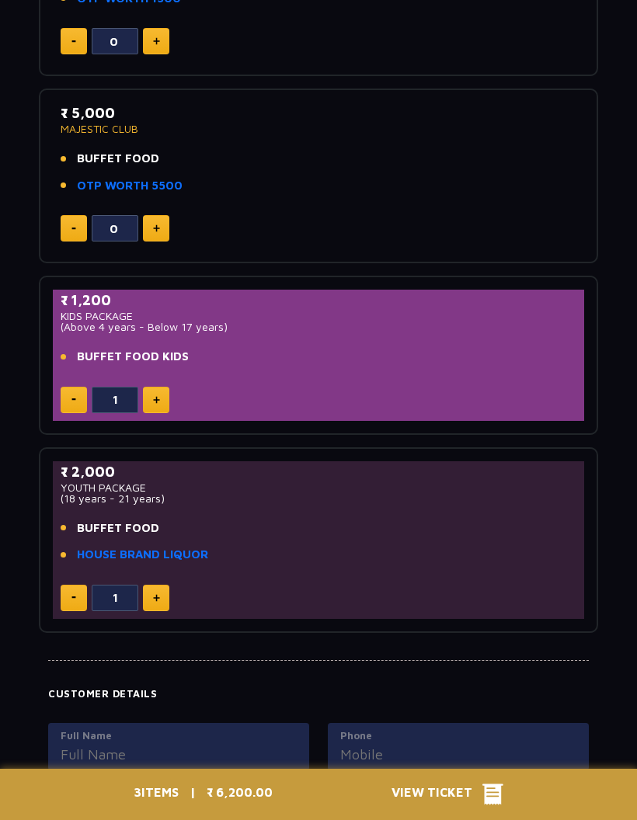
click at [68, 585] on button at bounding box center [74, 598] width 26 height 26
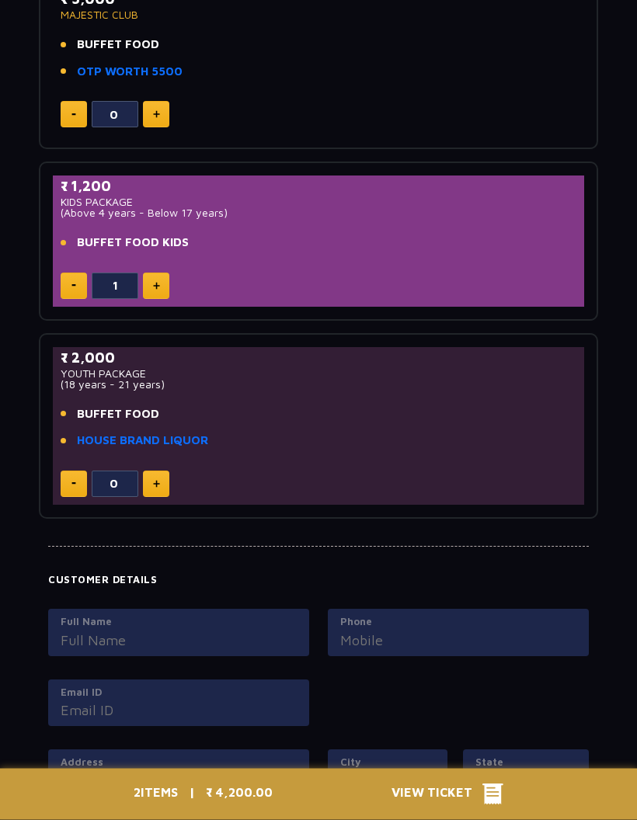
scroll to position [1131, 0]
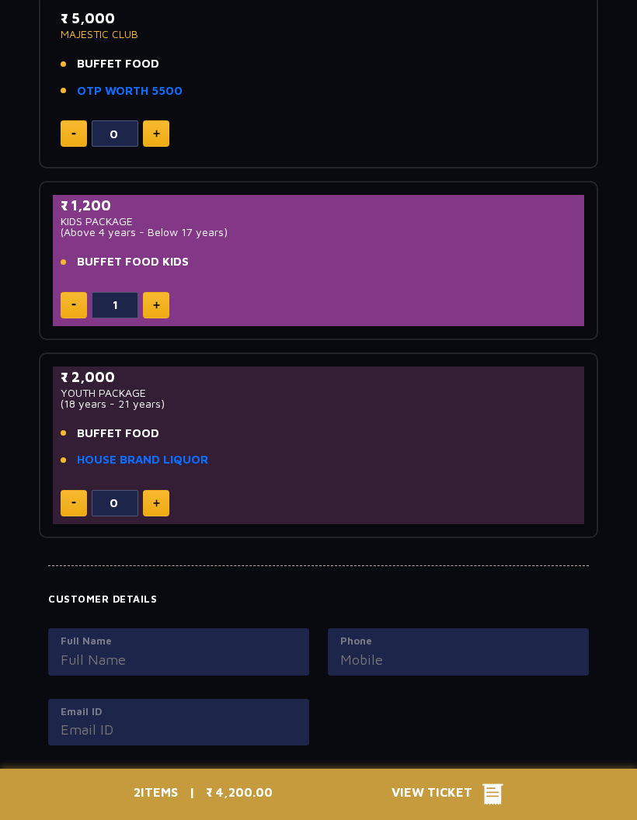
click at [146, 455] on link "HOUSE BRAND LIQUOR" at bounding box center [142, 460] width 131 height 18
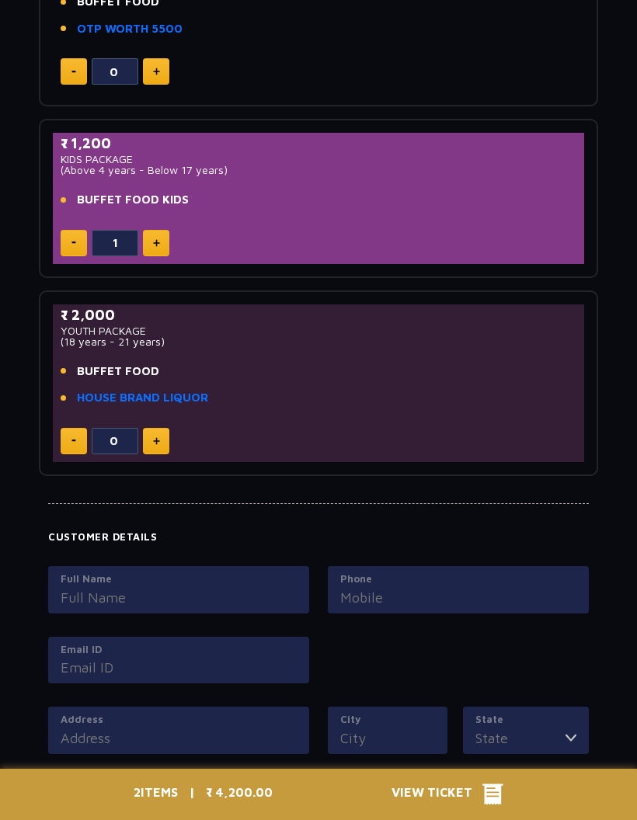
click at [490, 786] on icon at bounding box center [492, 794] width 21 height 21
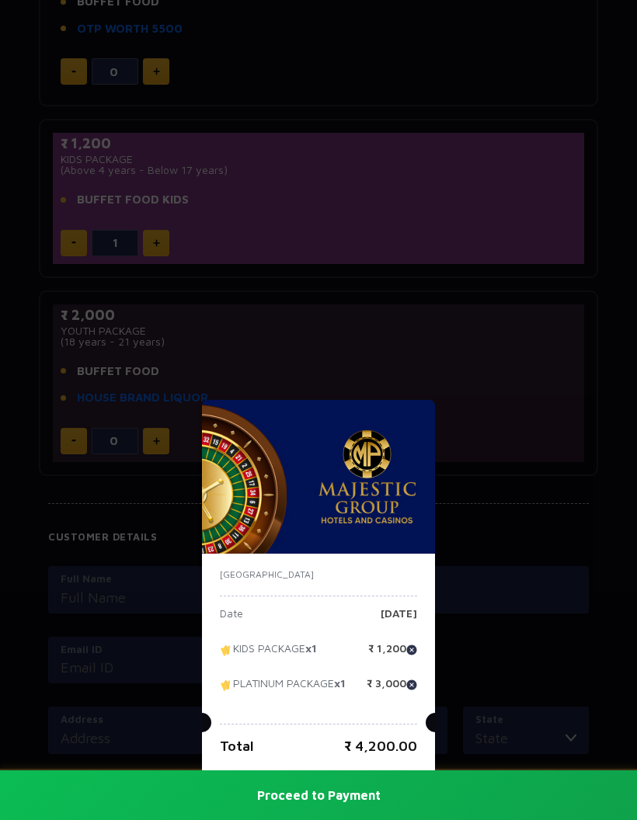
click at [555, 450] on div "India Date Thursday, 09 Oct 2025 KIDS PACKAGE x1 ₹ 1,200 PLATINUM PACKAGE x1 ₹ …" at bounding box center [318, 410] width 637 height 820
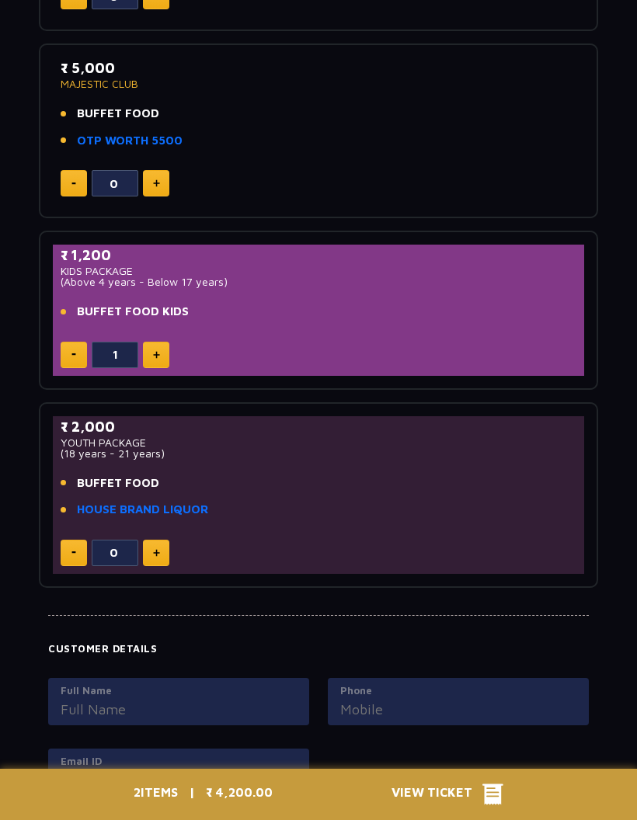
scroll to position [1081, 0]
click at [150, 552] on button at bounding box center [156, 553] width 26 height 26
type input "1"
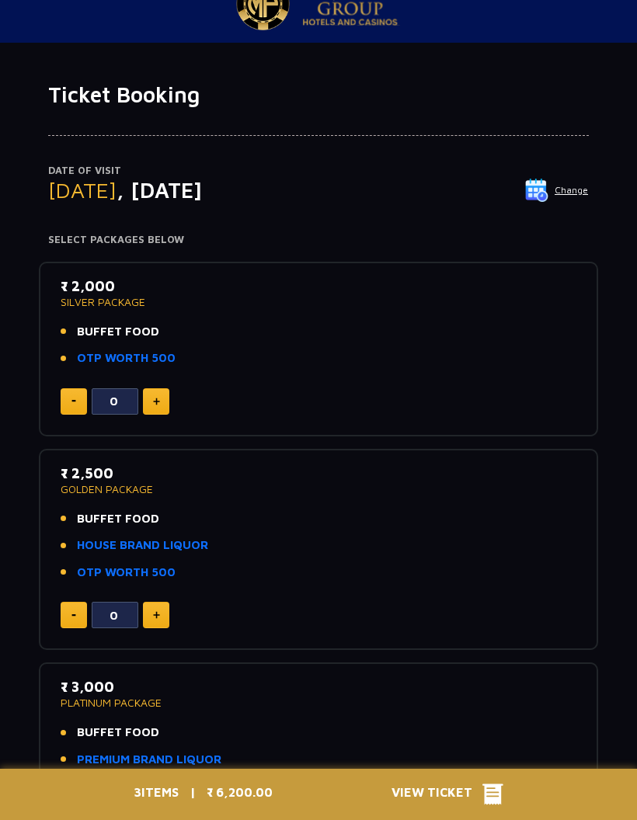
scroll to position [0, 0]
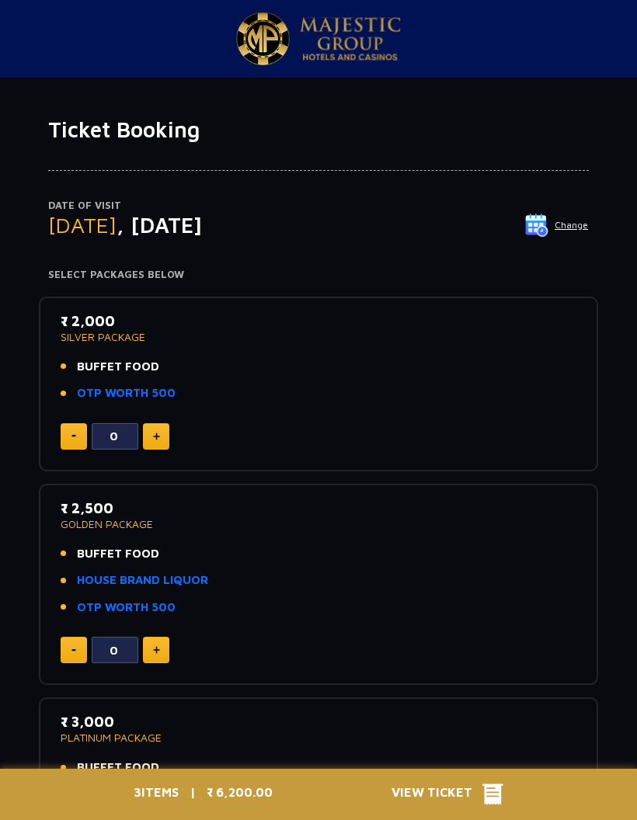
click at [155, 432] on img at bounding box center [156, 436] width 7 height 8
click at [148, 426] on button at bounding box center [156, 436] width 26 height 26
type input "2"
click at [470, 784] on span "View Ticket" at bounding box center [436, 794] width 91 height 23
